Goal: Task Accomplishment & Management: Manage account settings

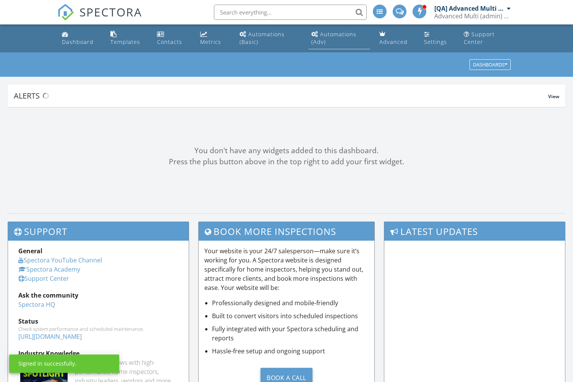
click at [338, 34] on div "Automations (Adv)" at bounding box center [333, 38] width 45 height 15
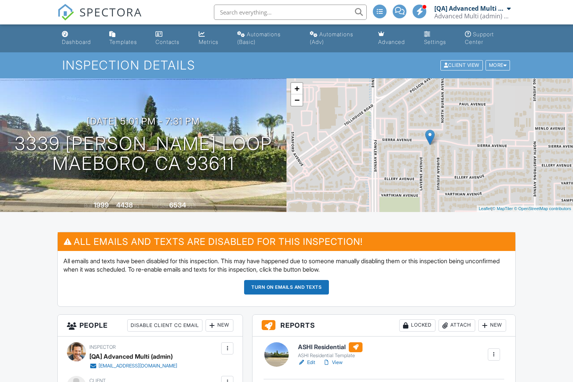
click at [286, 287] on button "Turn on emails and texts" at bounding box center [286, 287] width 85 height 15
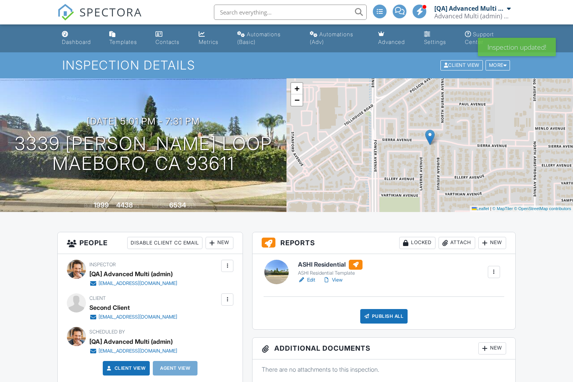
click at [219, 242] on div "New" at bounding box center [219, 243] width 28 height 12
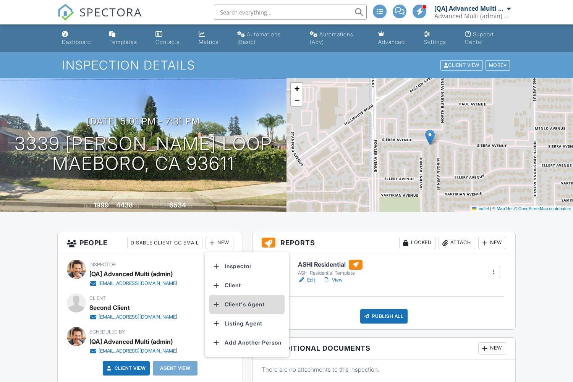
click at [248, 304] on li "Client's Agent" at bounding box center [246, 304] width 75 height 19
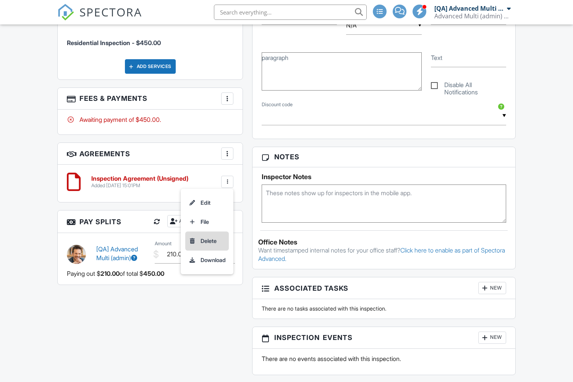
click at [206, 250] on li "Delete" at bounding box center [207, 240] width 44 height 19
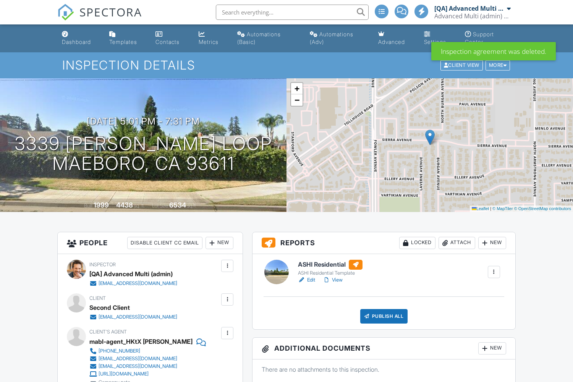
scroll to position [472, 0]
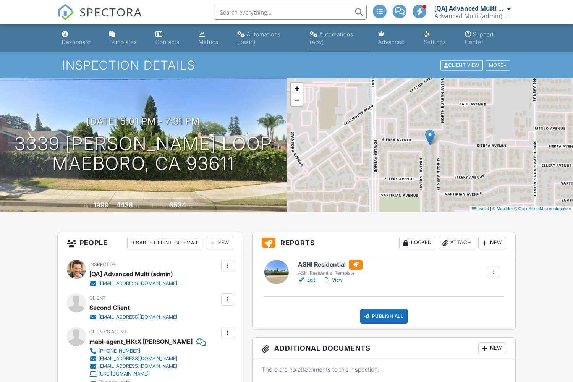
click at [337, 34] on div "Automations (Adv)" at bounding box center [332, 38] width 44 height 14
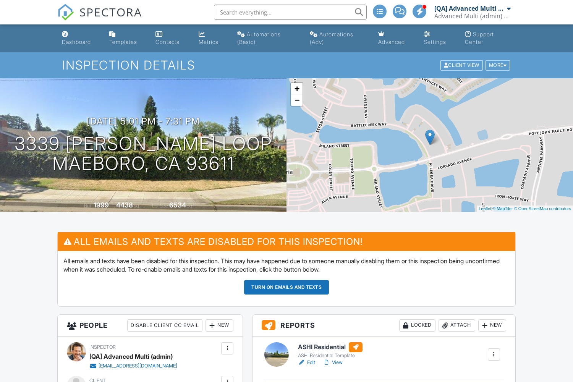
click at [286, 287] on button "Turn on emails and texts" at bounding box center [286, 287] width 85 height 15
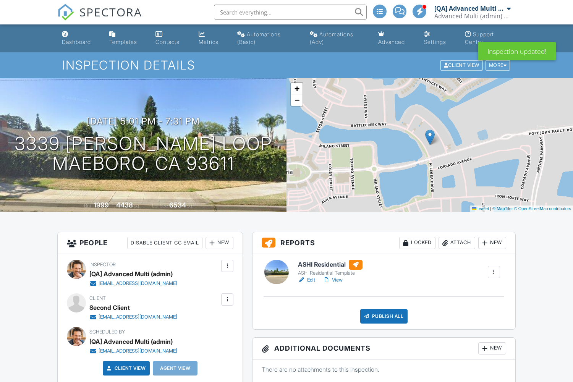
click at [219, 242] on div "New" at bounding box center [219, 243] width 28 height 12
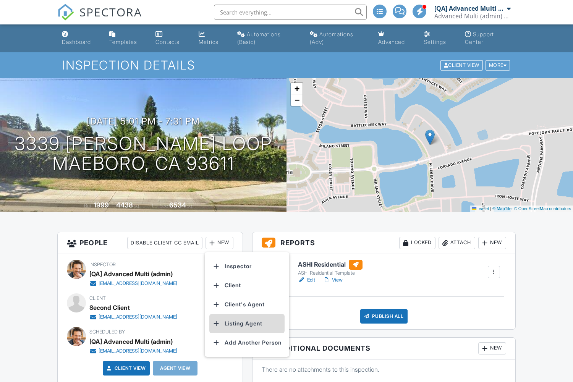
click at [248, 323] on li "Listing Agent" at bounding box center [246, 323] width 75 height 19
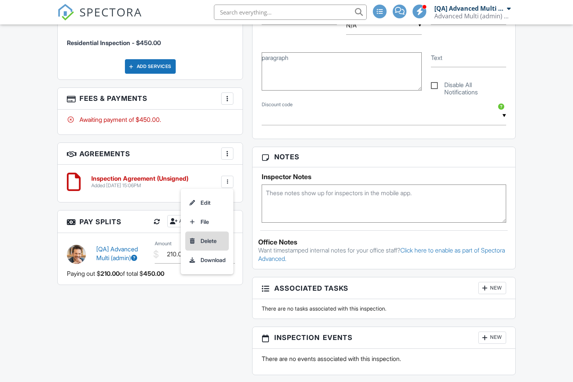
click at [206, 250] on li "Delete" at bounding box center [207, 240] width 44 height 19
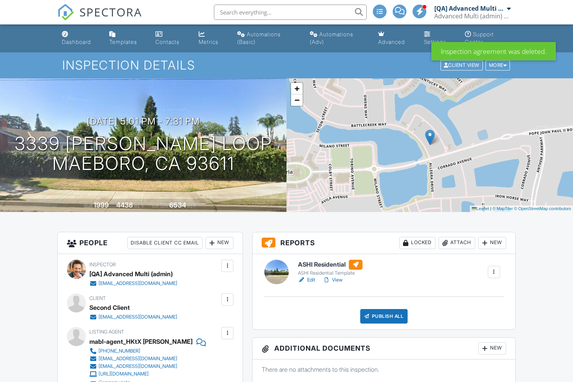
scroll to position [472, 0]
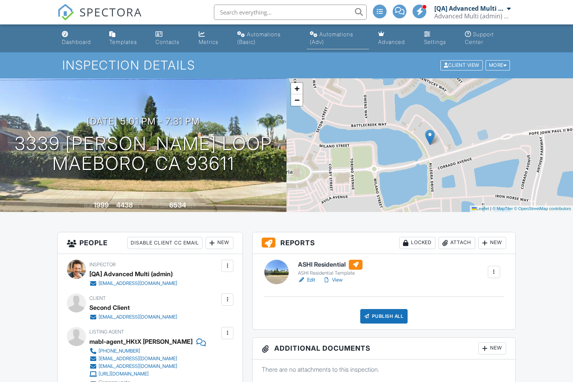
click at [337, 34] on div "Automations (Adv)" at bounding box center [332, 38] width 44 height 14
